Goal: Task Accomplishment & Management: Manage account settings

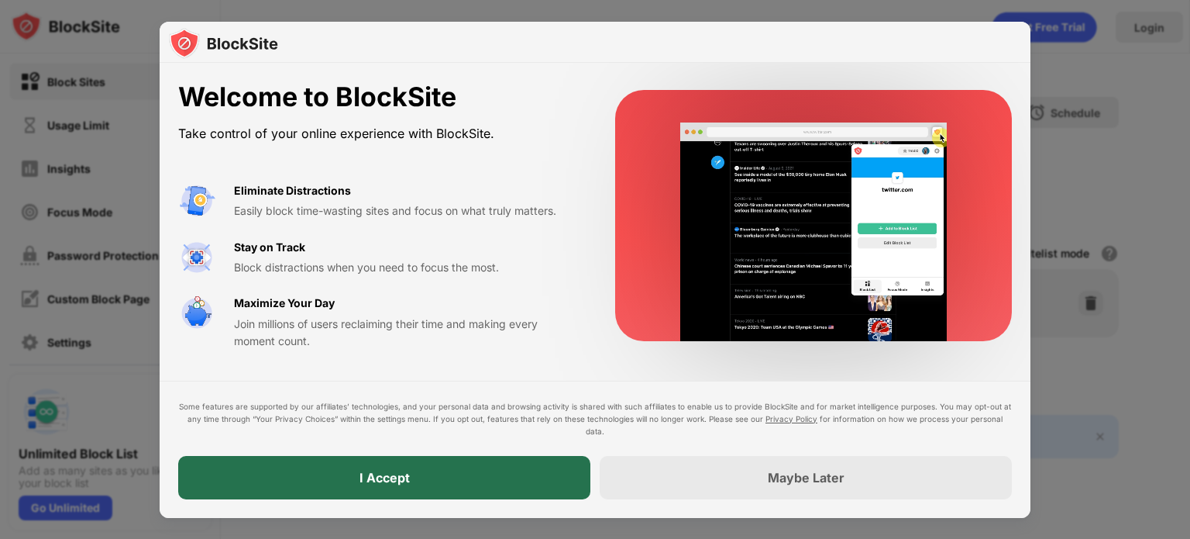
click at [492, 490] on div "I Accept" at bounding box center [384, 477] width 412 height 43
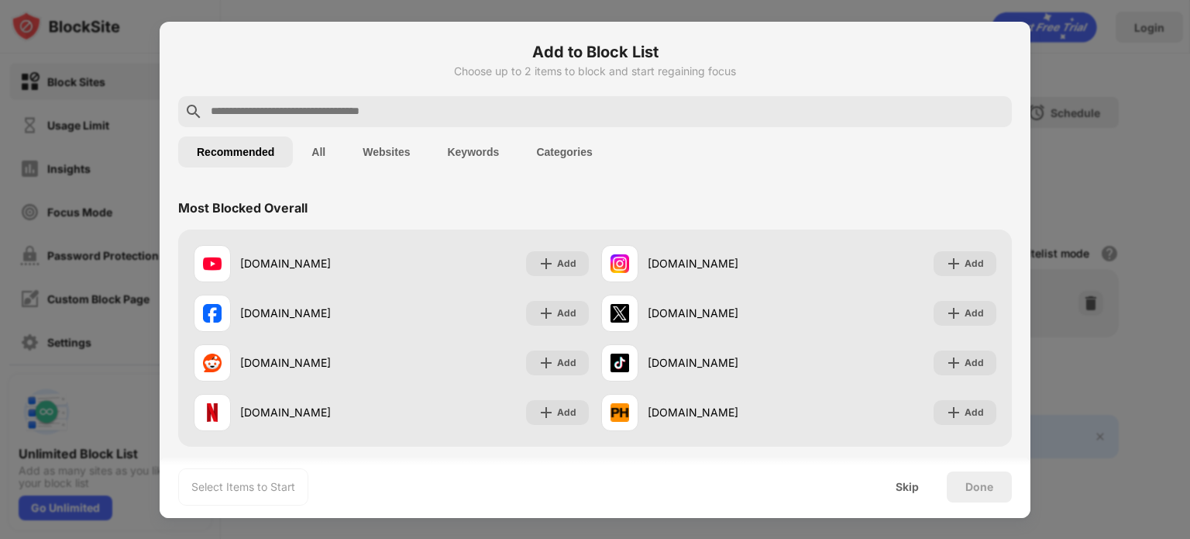
click at [676, 117] on input "text" at bounding box center [607, 111] width 797 height 19
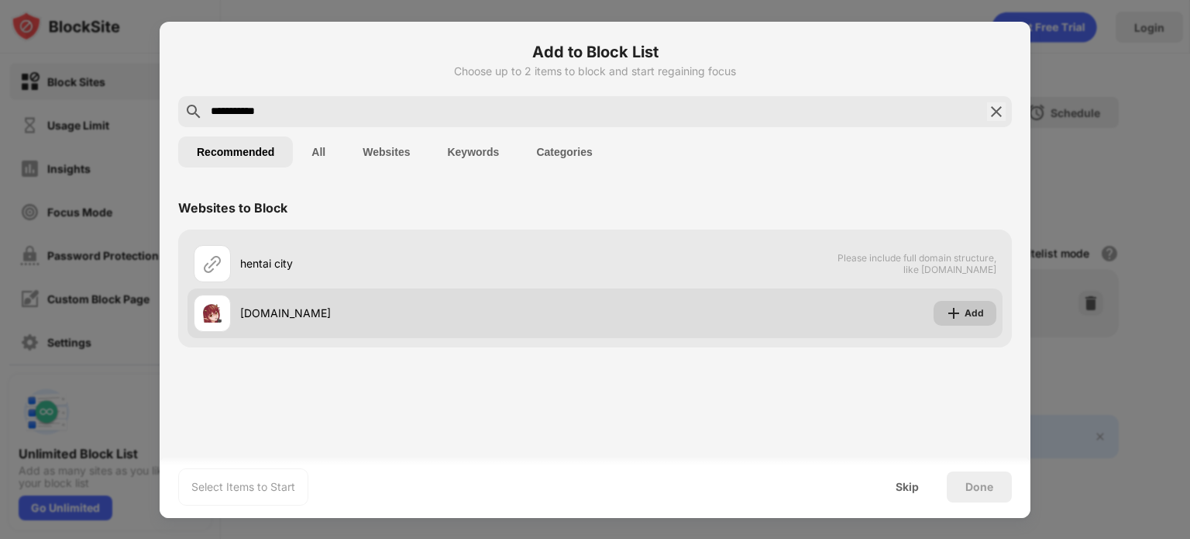
type input "**********"
click at [964, 308] on div "Add" at bounding box center [965, 313] width 63 height 25
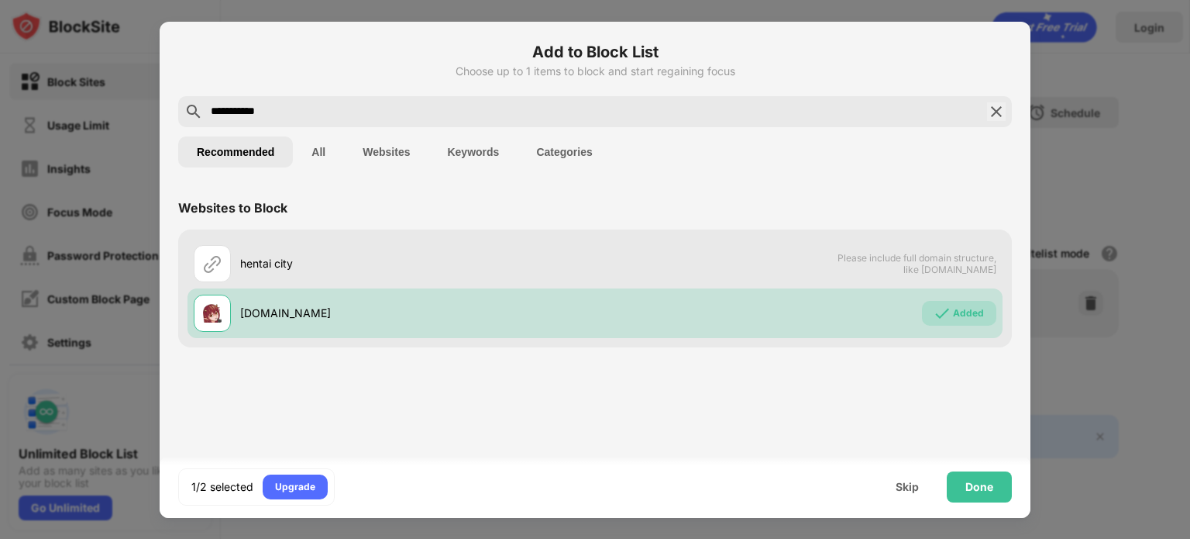
click at [837, 101] on div "**********" at bounding box center [595, 111] width 834 height 31
click at [998, 108] on img at bounding box center [996, 111] width 19 height 19
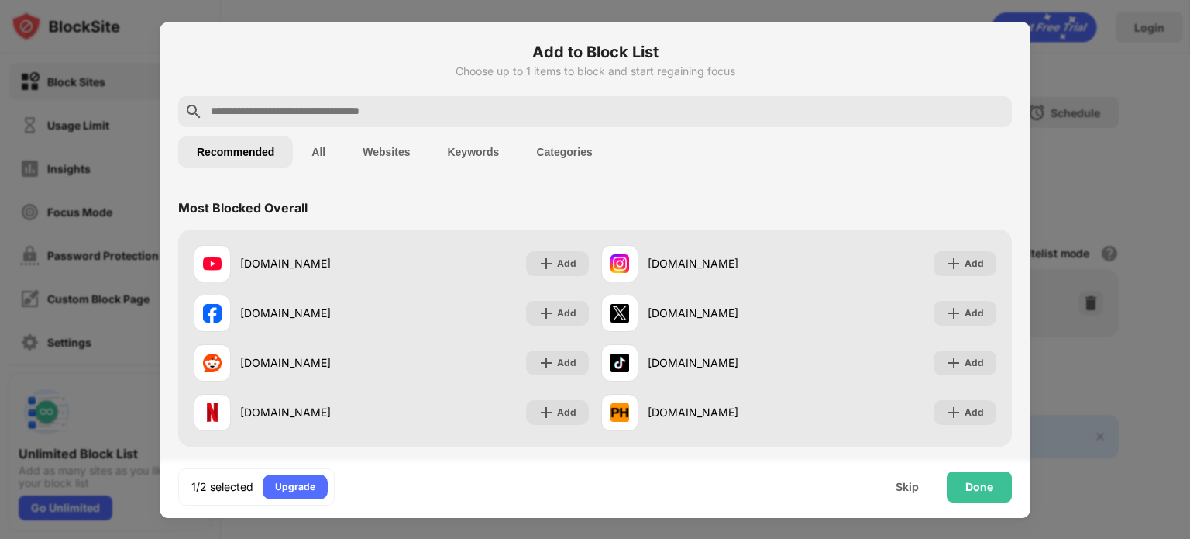
scroll to position [434, 0]
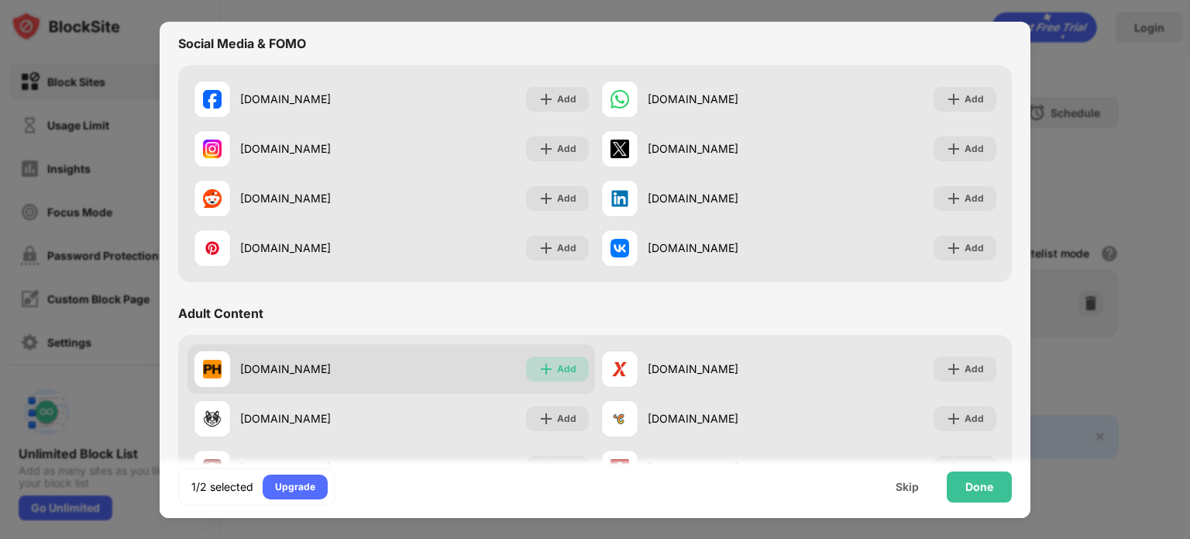
click at [552, 377] on div "Add" at bounding box center [557, 368] width 63 height 25
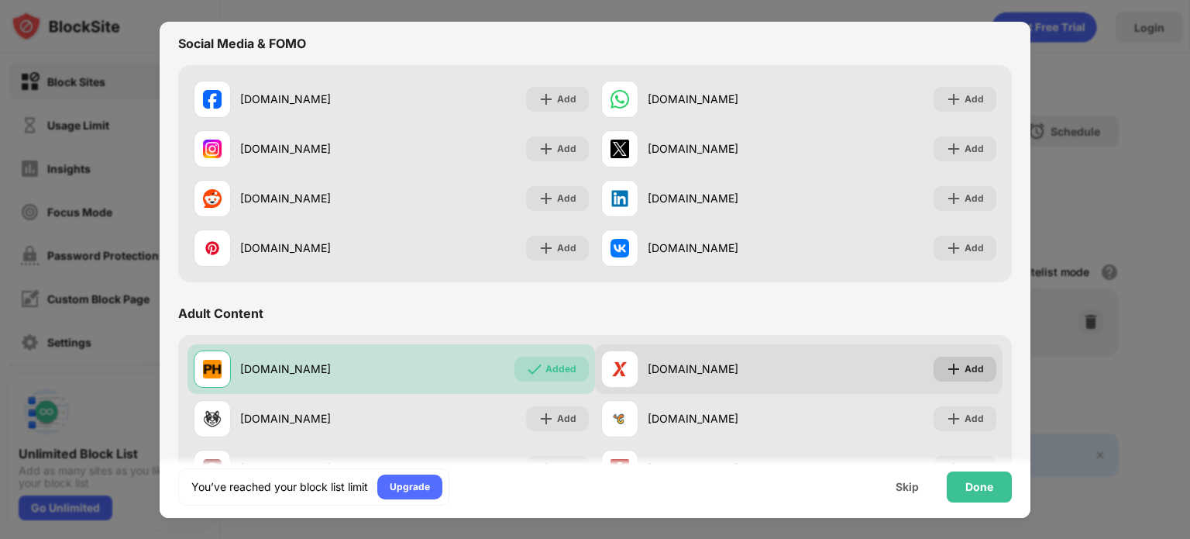
click at [965, 374] on div "Add" at bounding box center [974, 368] width 19 height 15
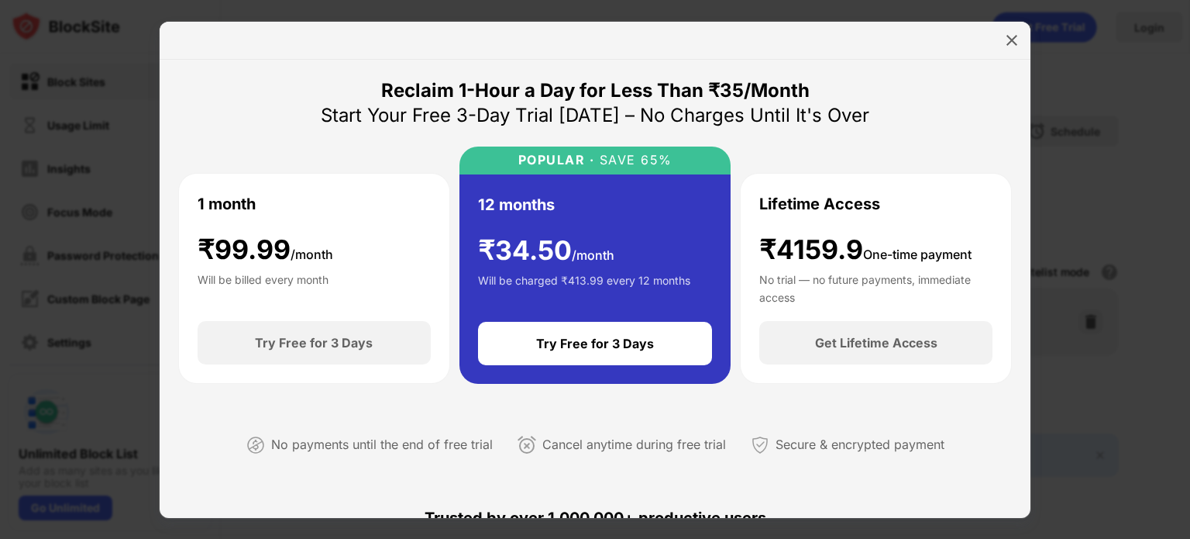
drag, startPoint x: 1022, startPoint y: 25, endPoint x: 1007, endPoint y: 58, distance: 36.7
click at [1007, 58] on div at bounding box center [595, 41] width 871 height 38
click at [1011, 44] on img at bounding box center [1011, 40] width 15 height 15
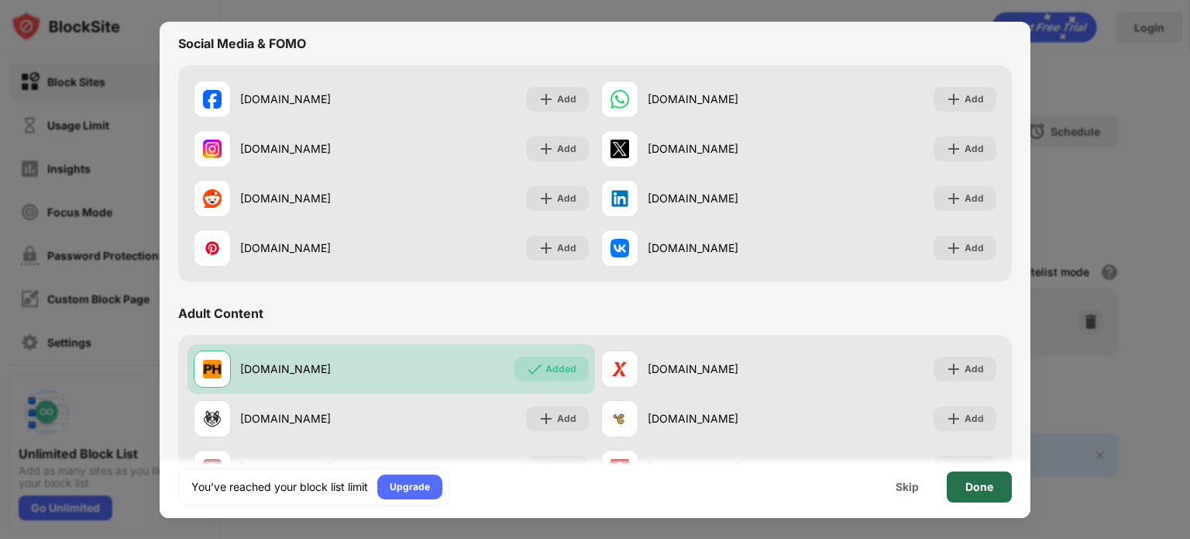
click at [973, 490] on div "Done" at bounding box center [979, 486] width 28 height 12
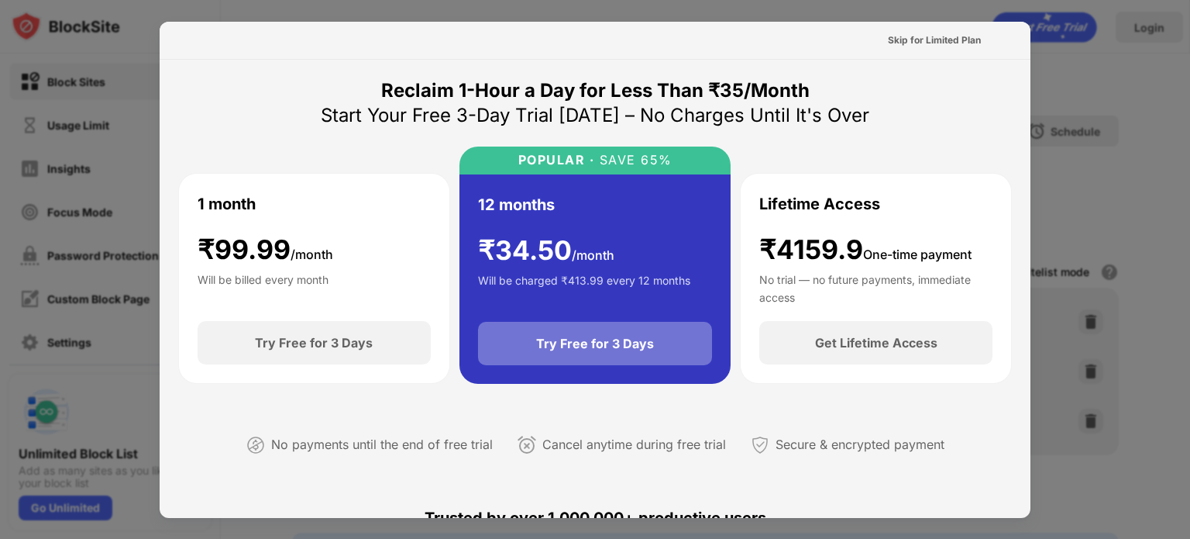
click at [637, 332] on div "Try Free for 3 Days" at bounding box center [595, 343] width 235 height 43
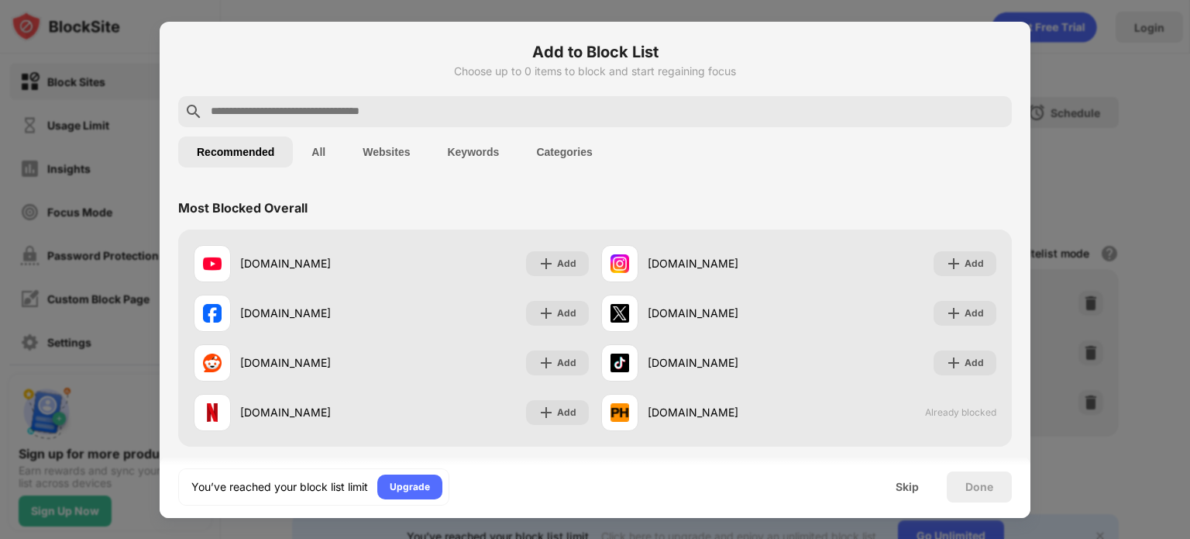
click at [379, 2] on div at bounding box center [595, 269] width 1190 height 539
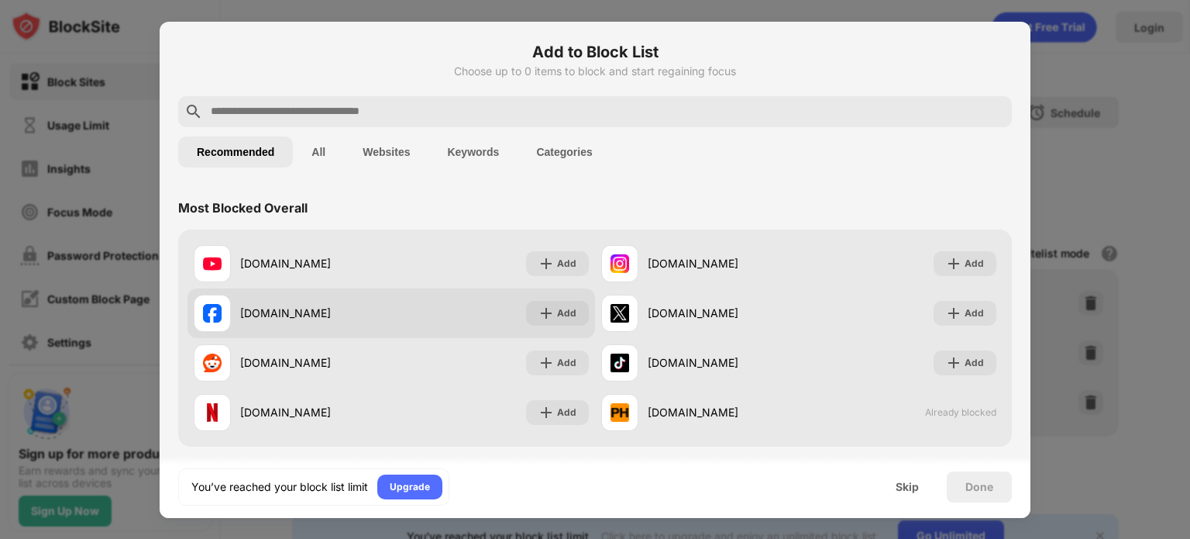
drag, startPoint x: 379, startPoint y: 2, endPoint x: 306, endPoint y: 287, distance: 294.3
click at [306, 538] on div "Add to Block List Choose up to 0 items to block and start regaining focus Recom…" at bounding box center [595, 539] width 1190 height 0
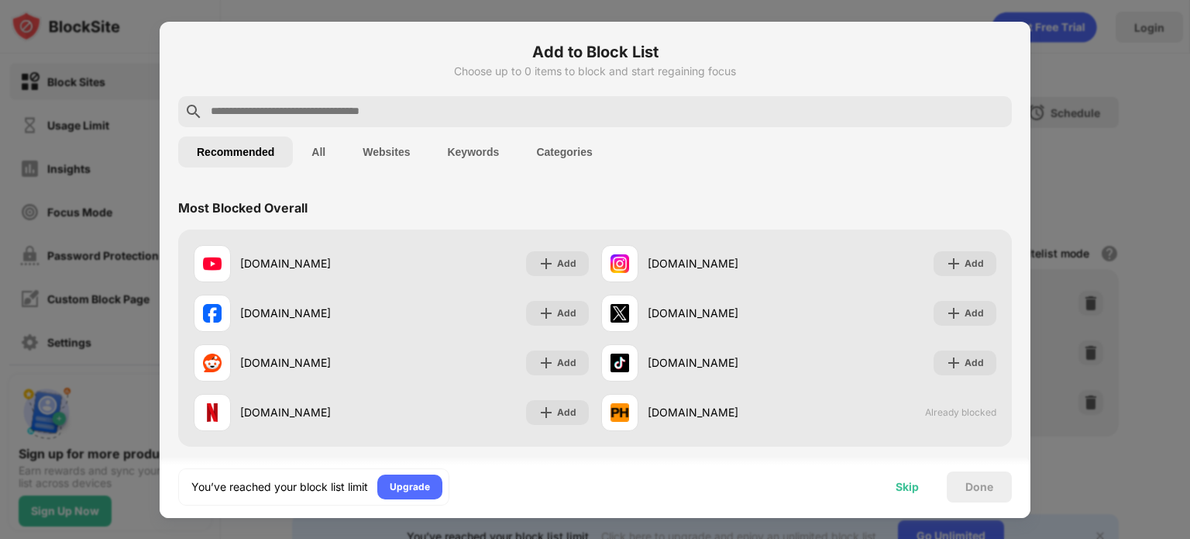
click at [894, 491] on div "Skip" at bounding box center [907, 486] width 60 height 31
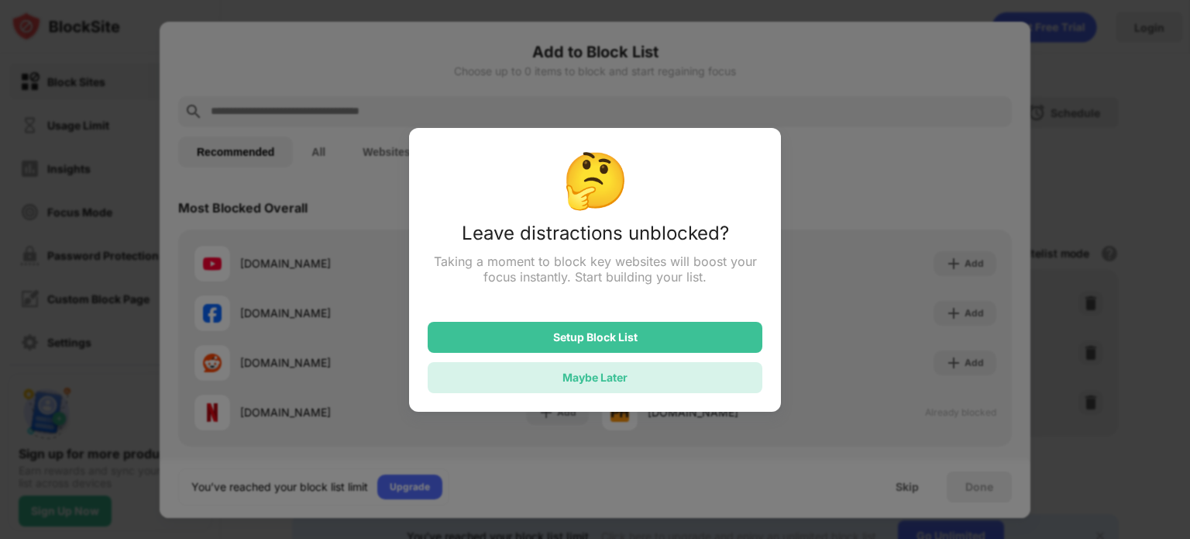
click at [697, 370] on div "Maybe Later" at bounding box center [595, 377] width 335 height 31
